Goal: Find specific page/section: Find specific page/section

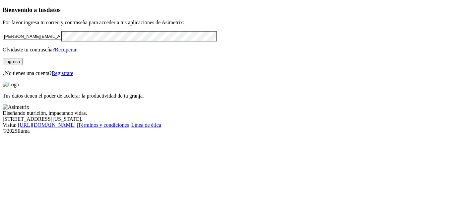
click at [23, 65] on button "Ingresa" at bounding box center [13, 61] width 20 height 7
